Goal: Find contact information: Find contact information

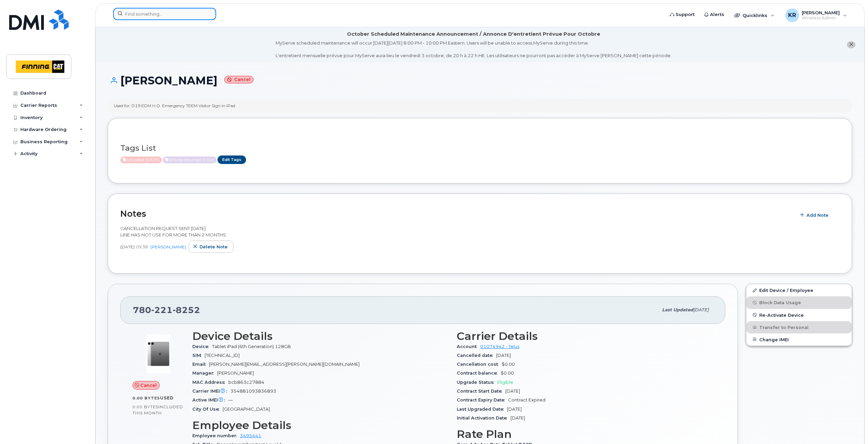
click at [180, 15] on input at bounding box center [164, 14] width 103 height 12
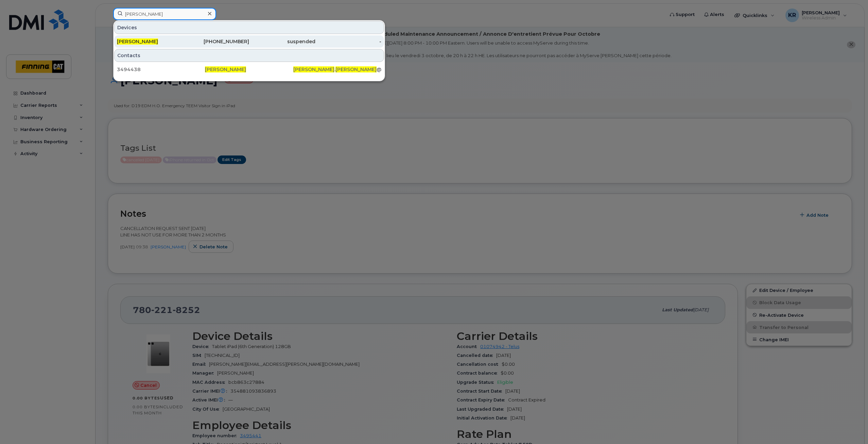
type input "[PERSON_NAME]"
click at [209, 45] on div "[PHONE_NUMBER]" at bounding box center [216, 41] width 66 height 12
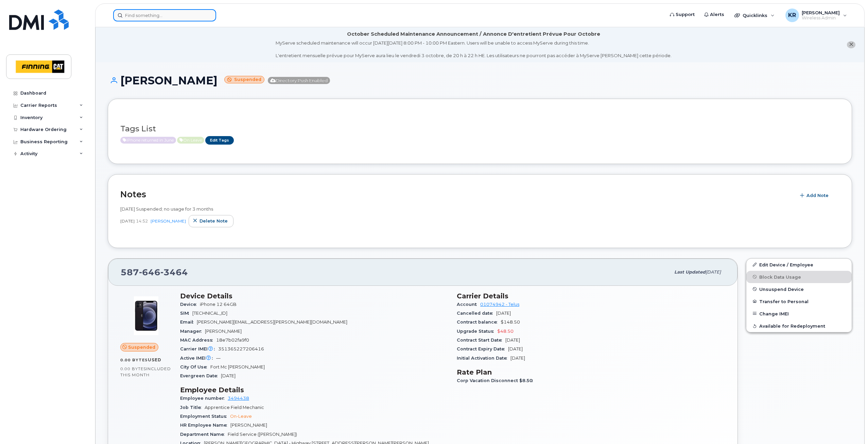
click at [126, 14] on input at bounding box center [164, 15] width 103 height 12
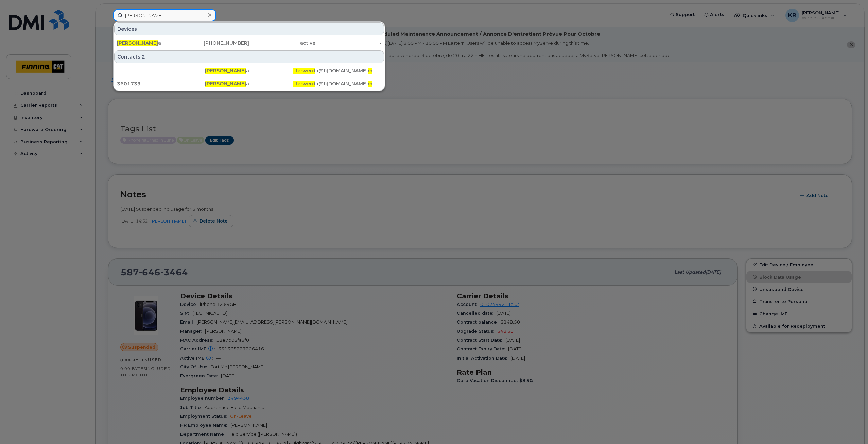
type input "tim ferwerda"
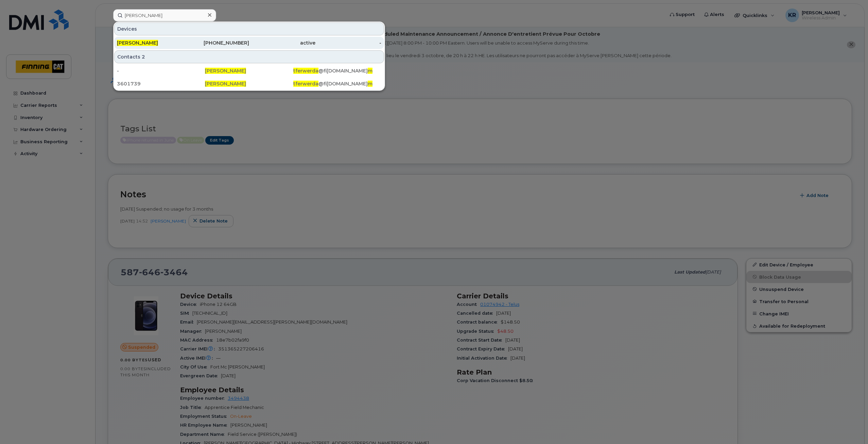
click at [234, 44] on div "587-588-8734" at bounding box center [216, 42] width 66 height 7
